Goal: Use online tool/utility: Utilize a website feature to perform a specific function

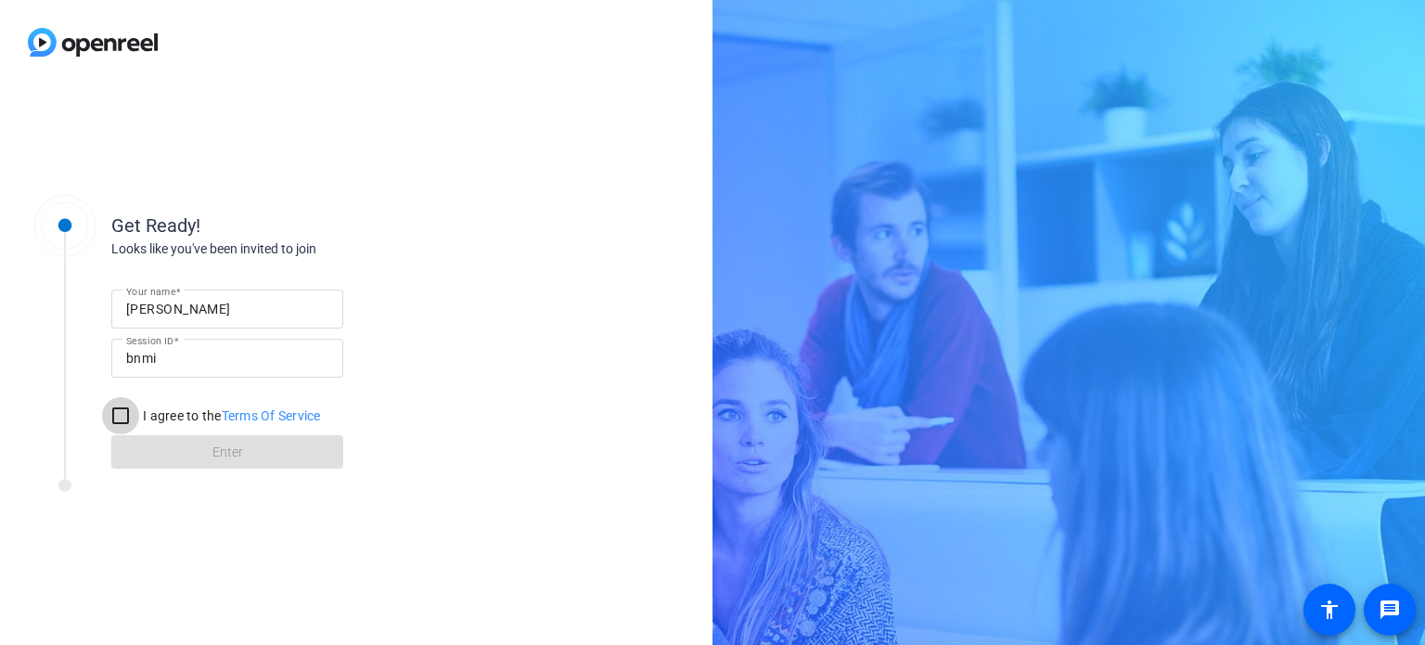
click at [115, 418] on input "I agree to the Terms Of Service" at bounding box center [120, 415] width 37 height 37
checkbox input "true"
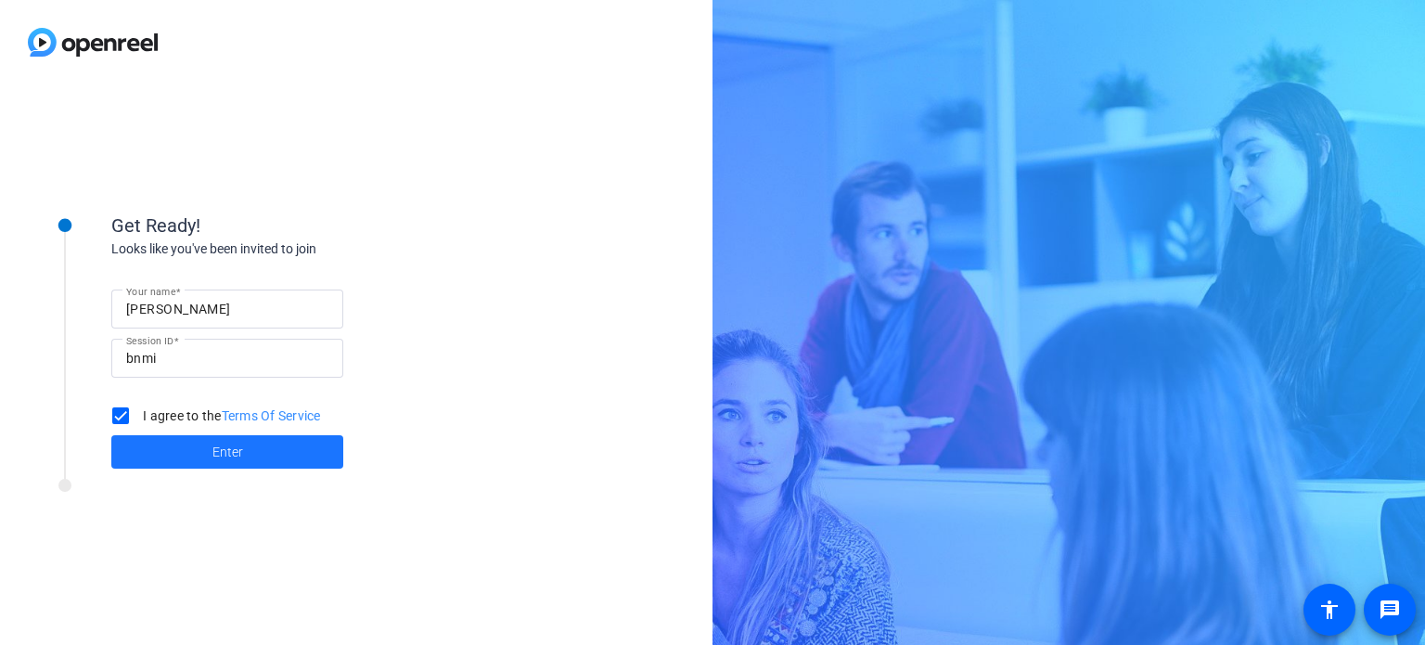
drag, startPoint x: 186, startPoint y: 444, endPoint x: 452, endPoint y: 405, distance: 268.3
click at [187, 444] on span at bounding box center [227, 452] width 232 height 45
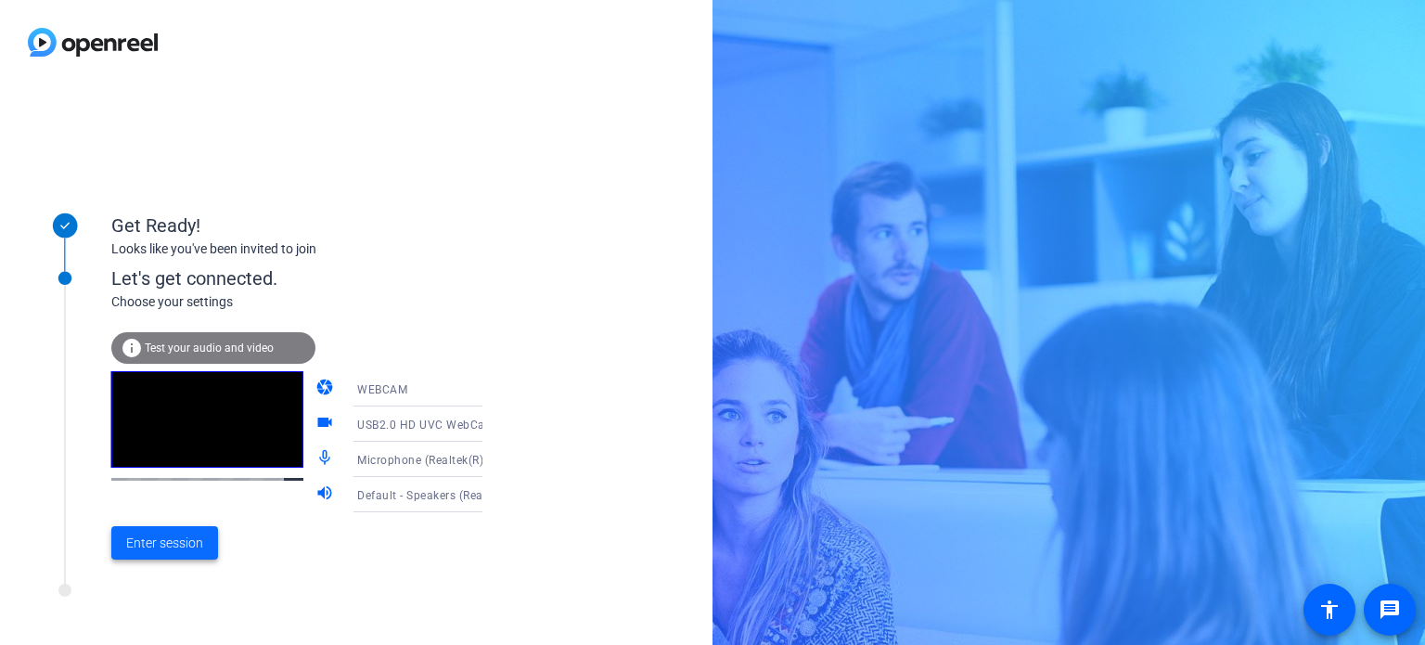
click at [160, 549] on span "Enter session" at bounding box center [164, 542] width 77 height 19
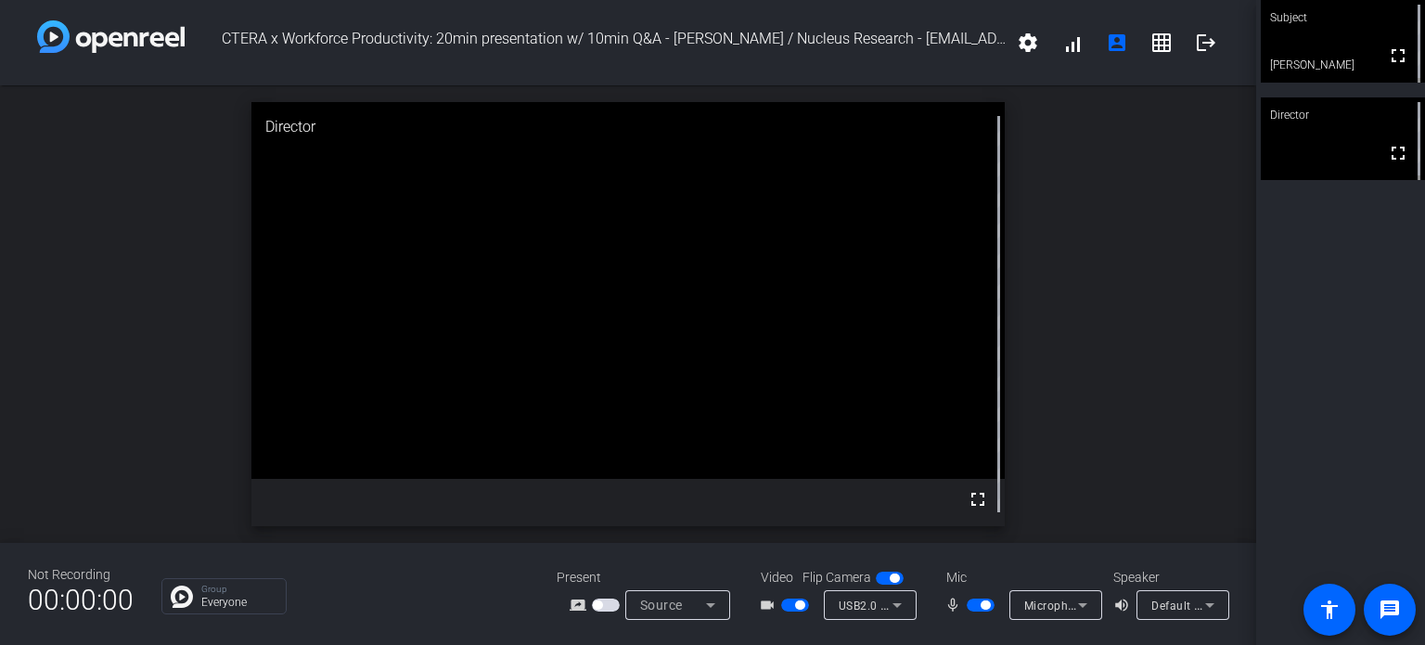
click at [705, 600] on icon at bounding box center [711, 605] width 22 height 22
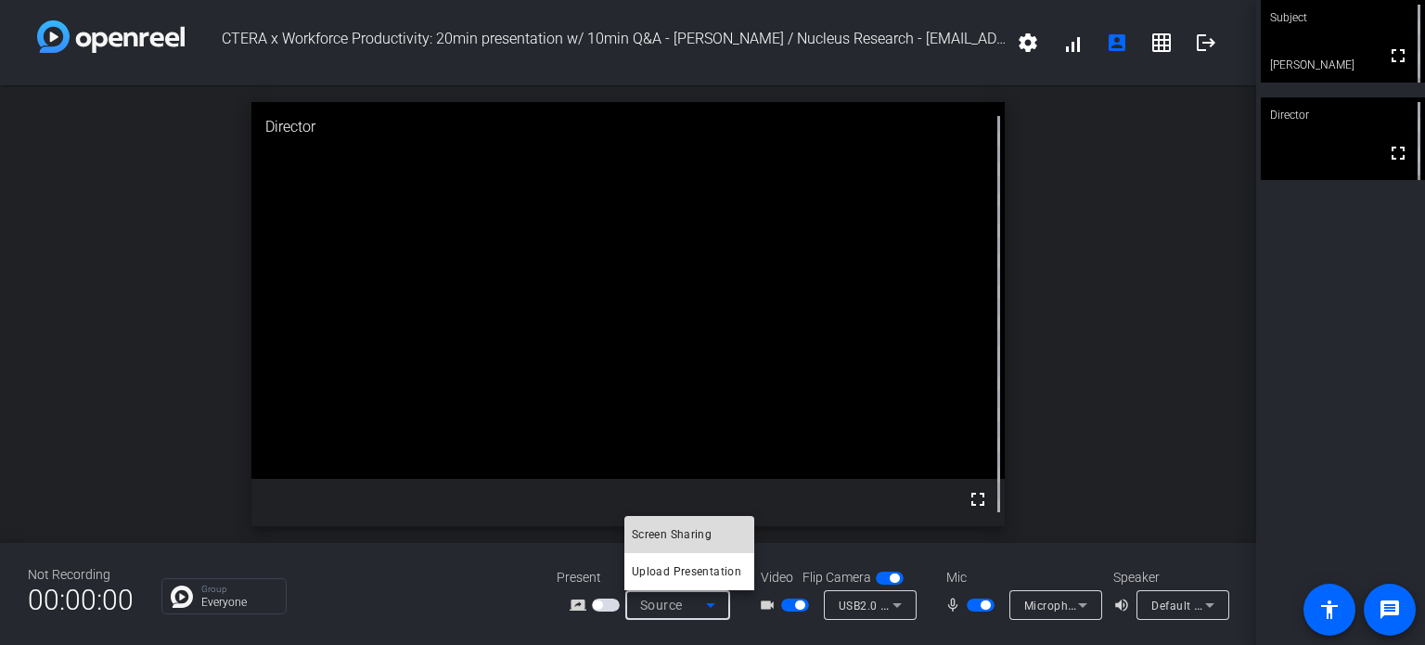
click at [703, 536] on span "Screen Sharing" at bounding box center [672, 534] width 80 height 22
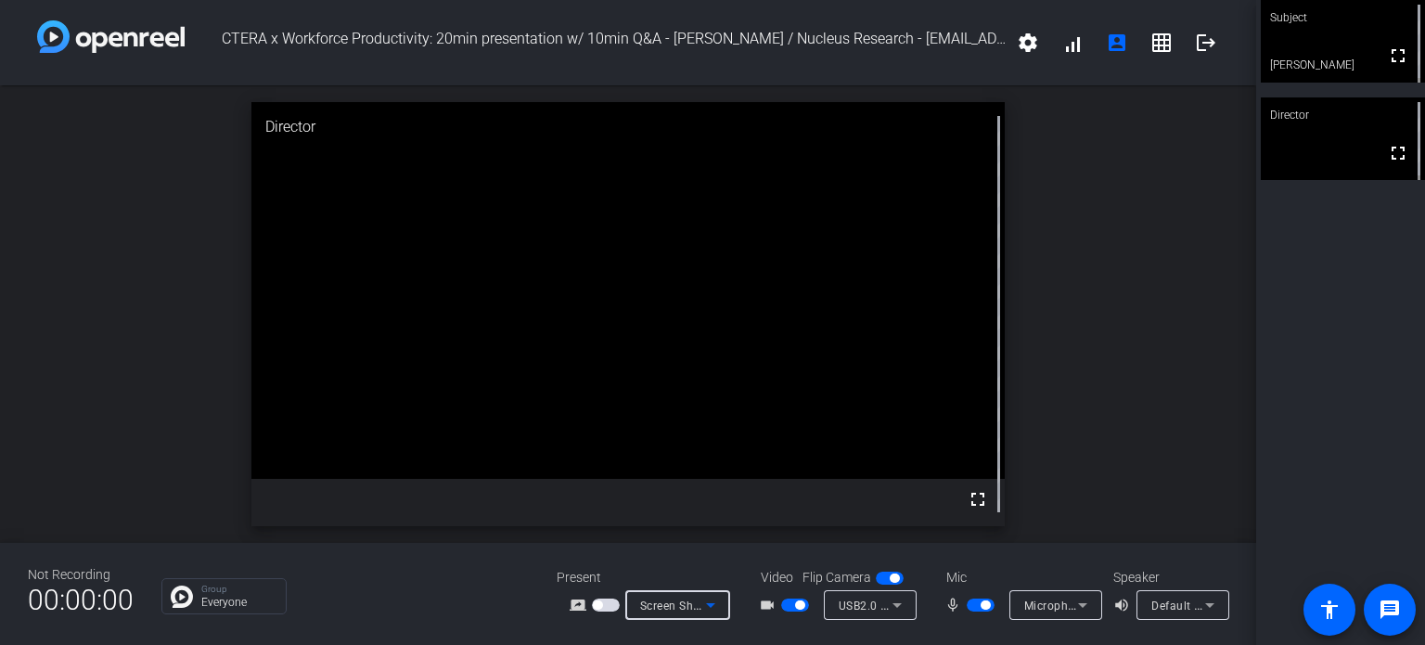
click at [715, 605] on icon at bounding box center [711, 605] width 22 height 22
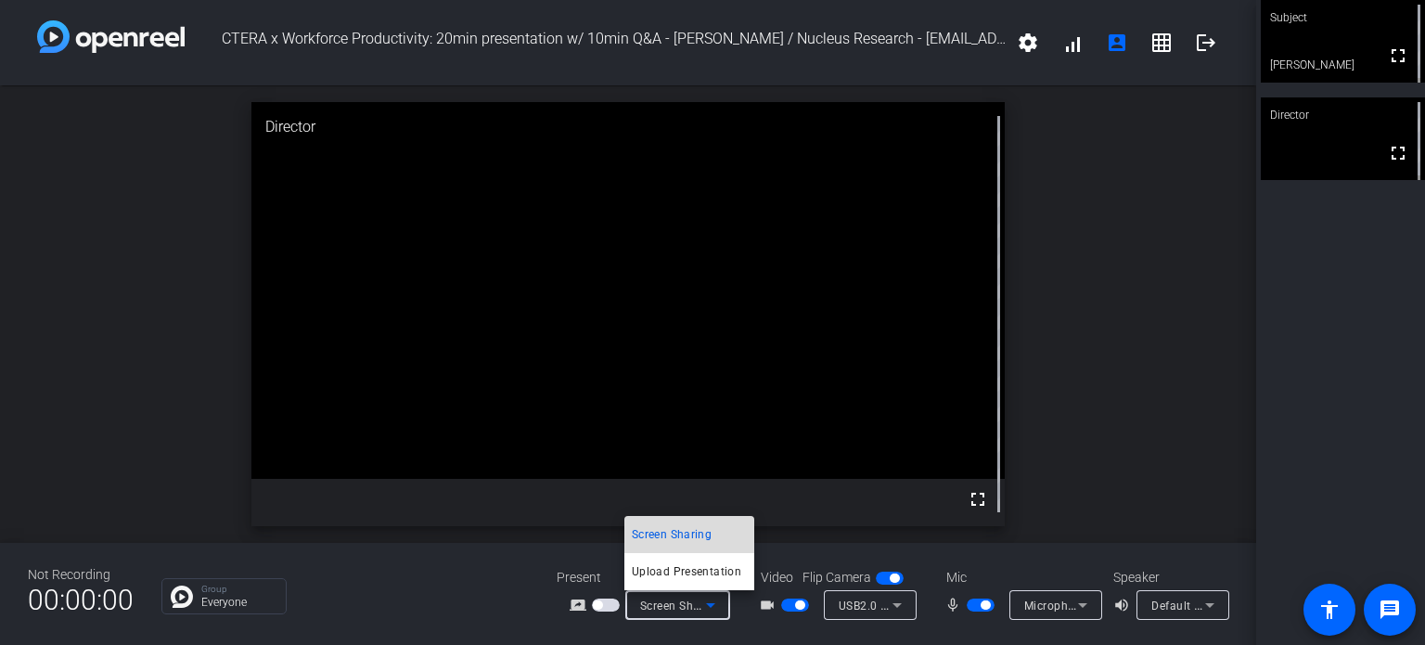
click at [705, 532] on span "Screen Sharing" at bounding box center [672, 534] width 80 height 22
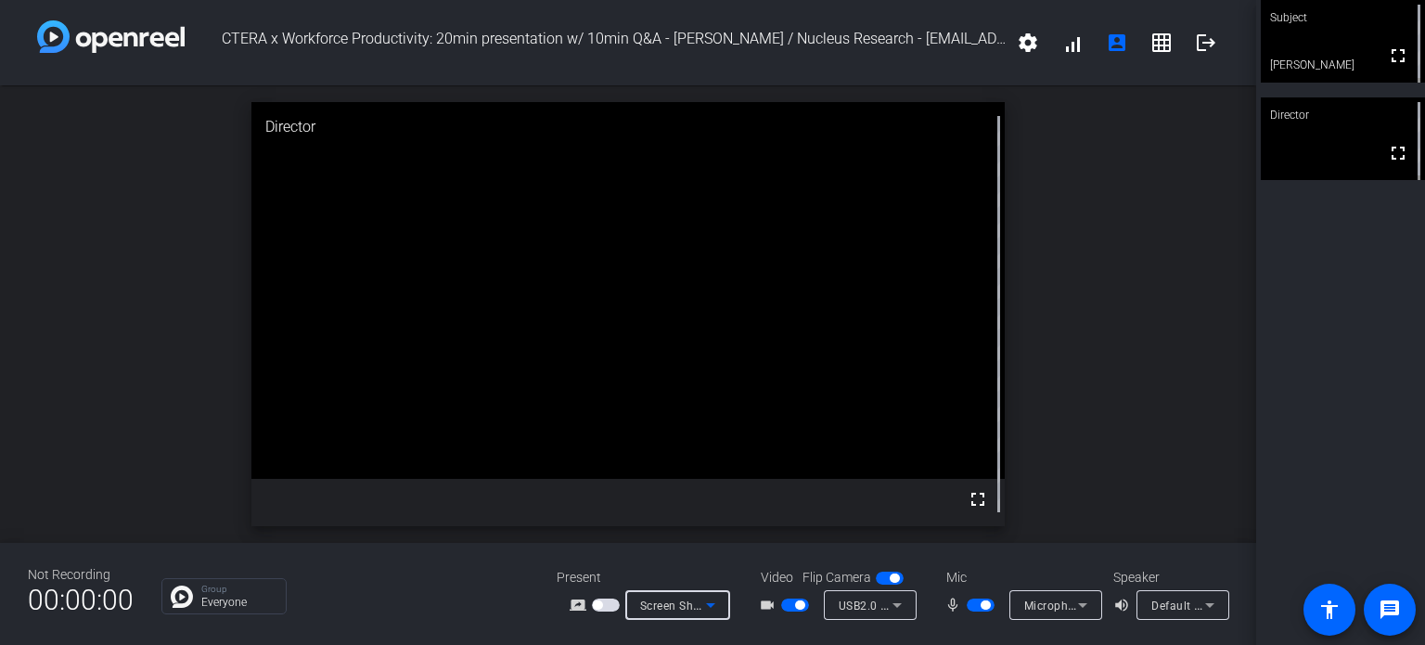
click at [708, 600] on icon at bounding box center [711, 605] width 22 height 22
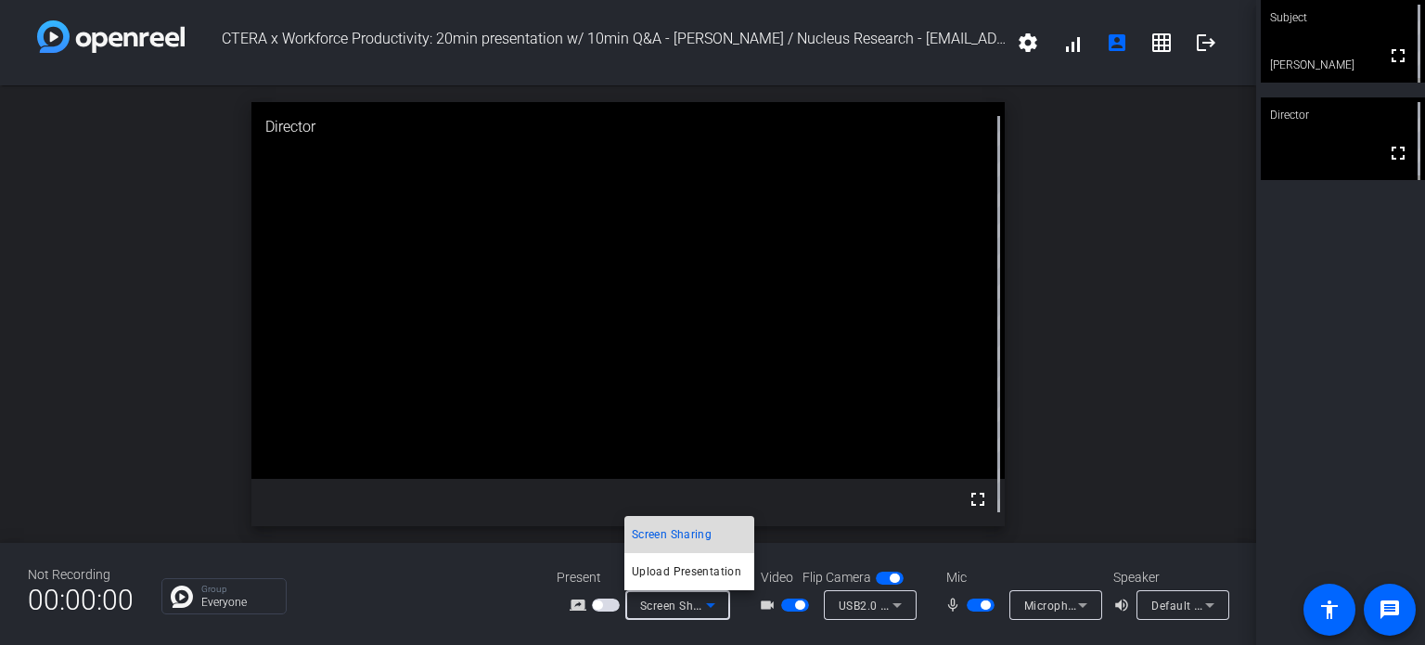
click at [672, 533] on span "Screen Sharing" at bounding box center [672, 534] width 80 height 22
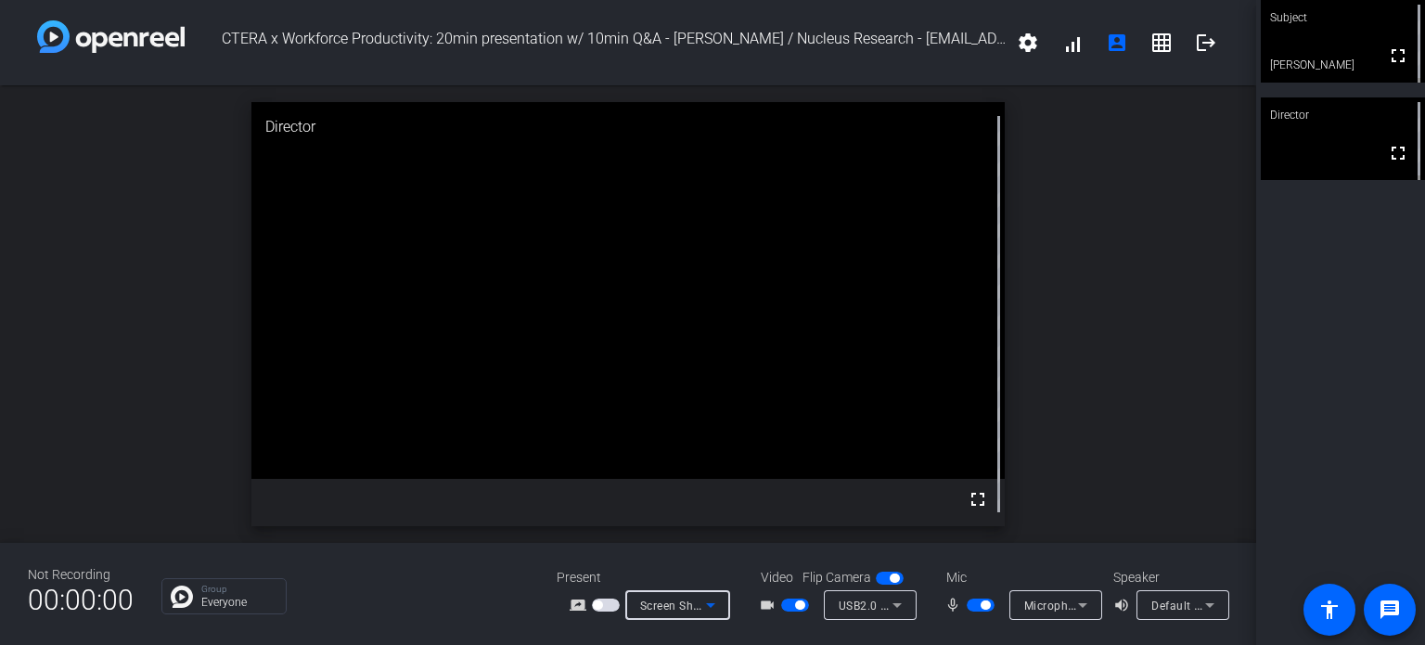
click at [598, 598] on span "button" at bounding box center [606, 604] width 28 height 13
